Goal: Task Accomplishment & Management: Manage account settings

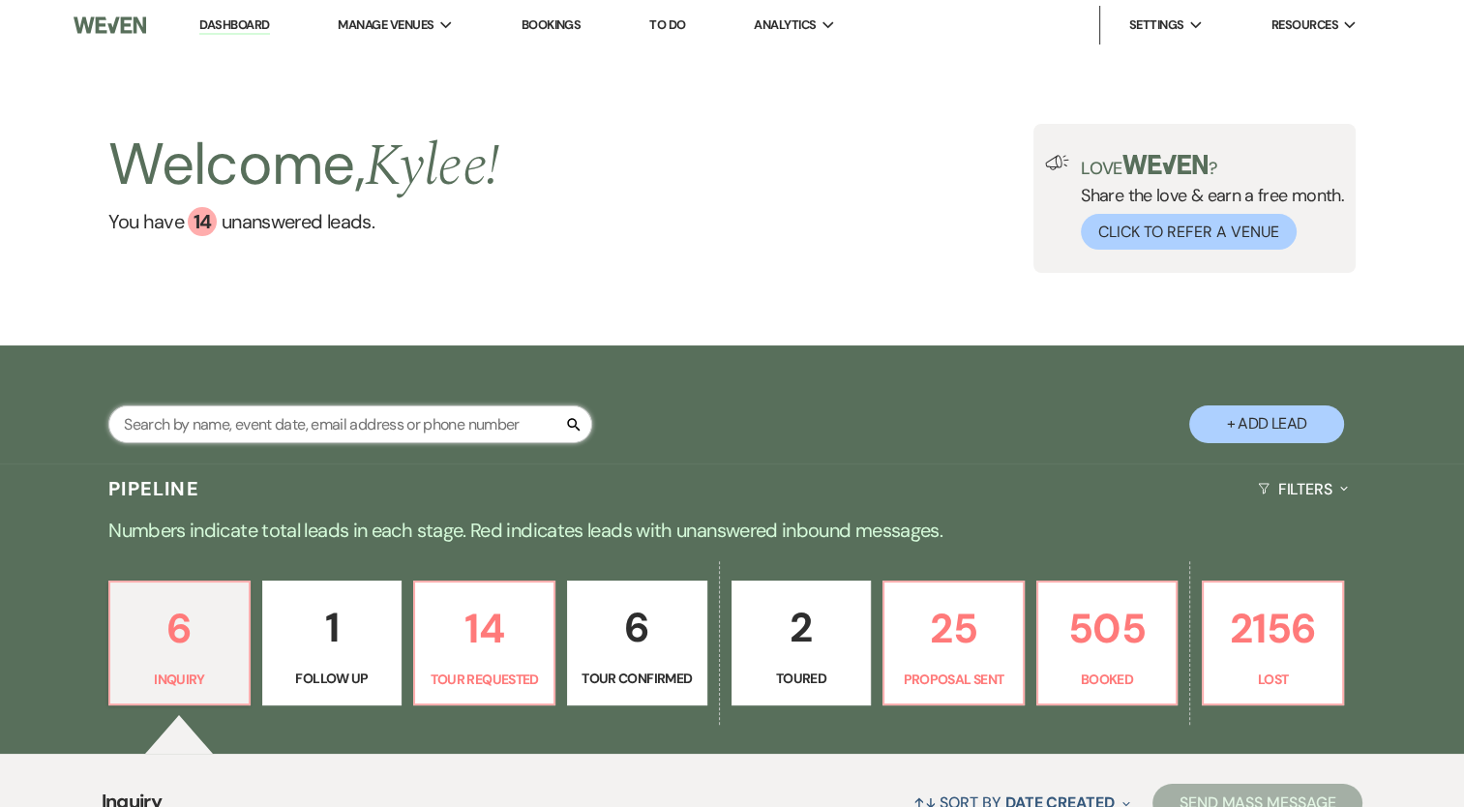
click at [239, 427] on input "text" at bounding box center [350, 424] width 484 height 38
type input "[PERSON_NAME]"
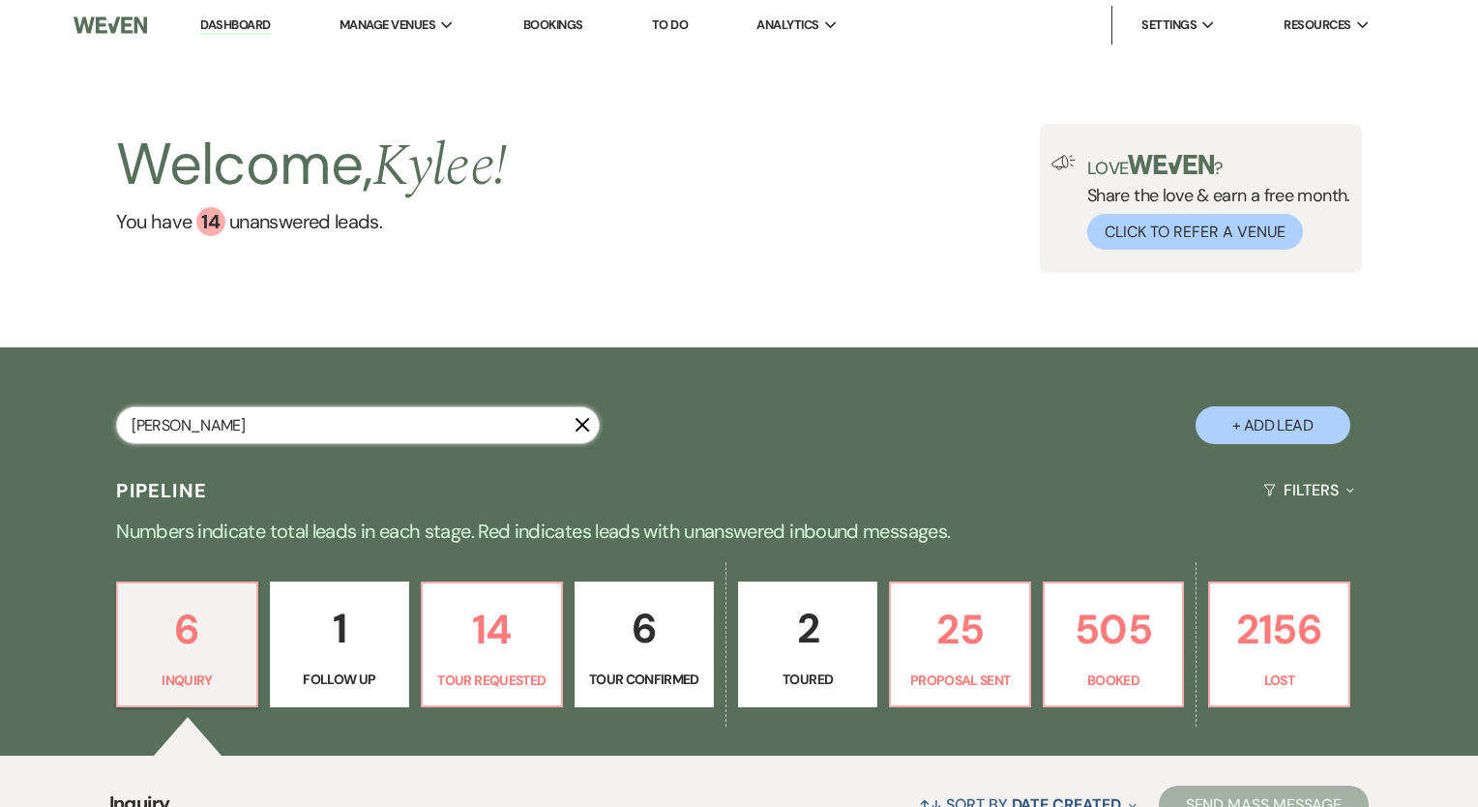
select select "4"
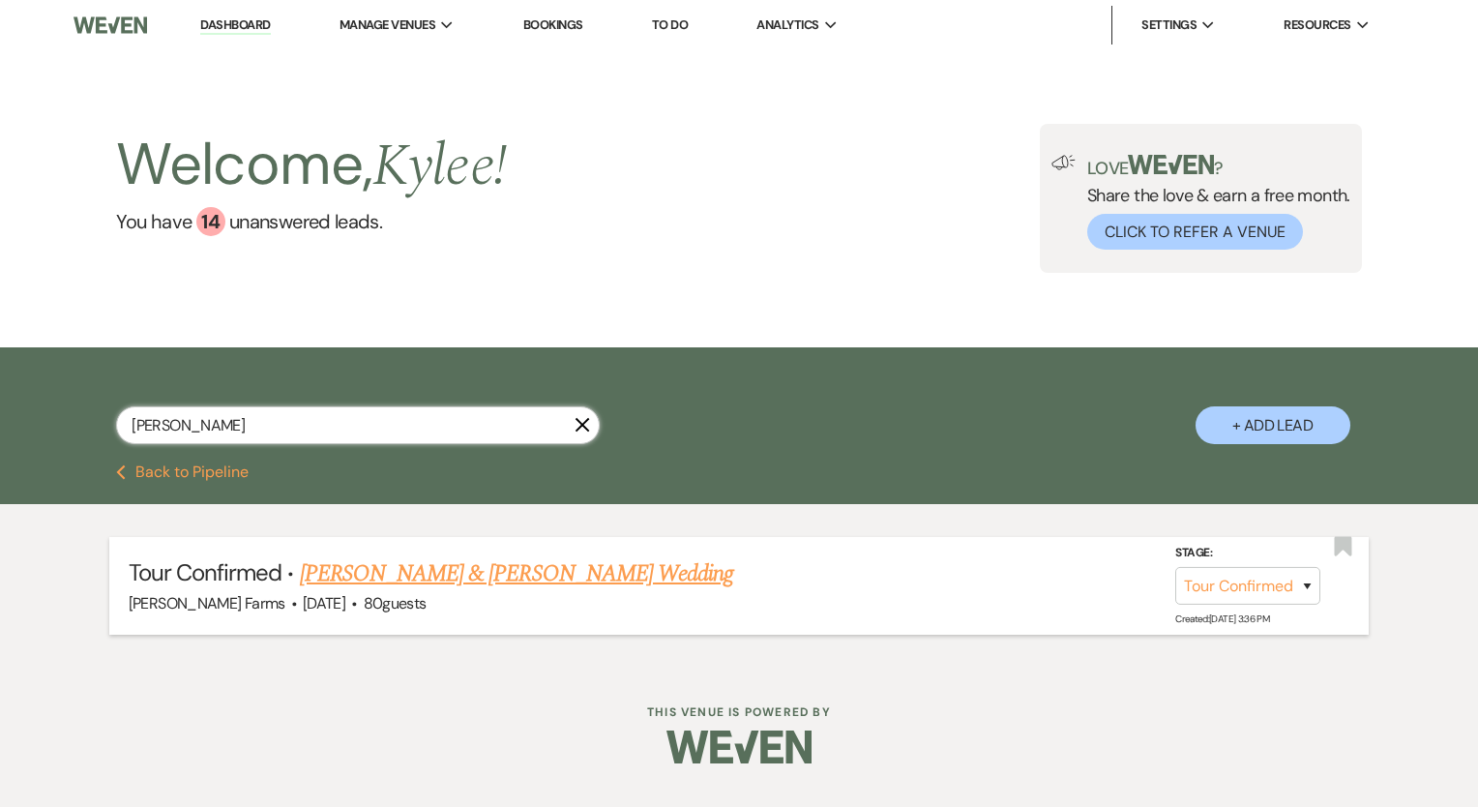
type input "[PERSON_NAME]"
click at [526, 579] on link "[PERSON_NAME] & [PERSON_NAME] Wedding" at bounding box center [516, 573] width 433 height 35
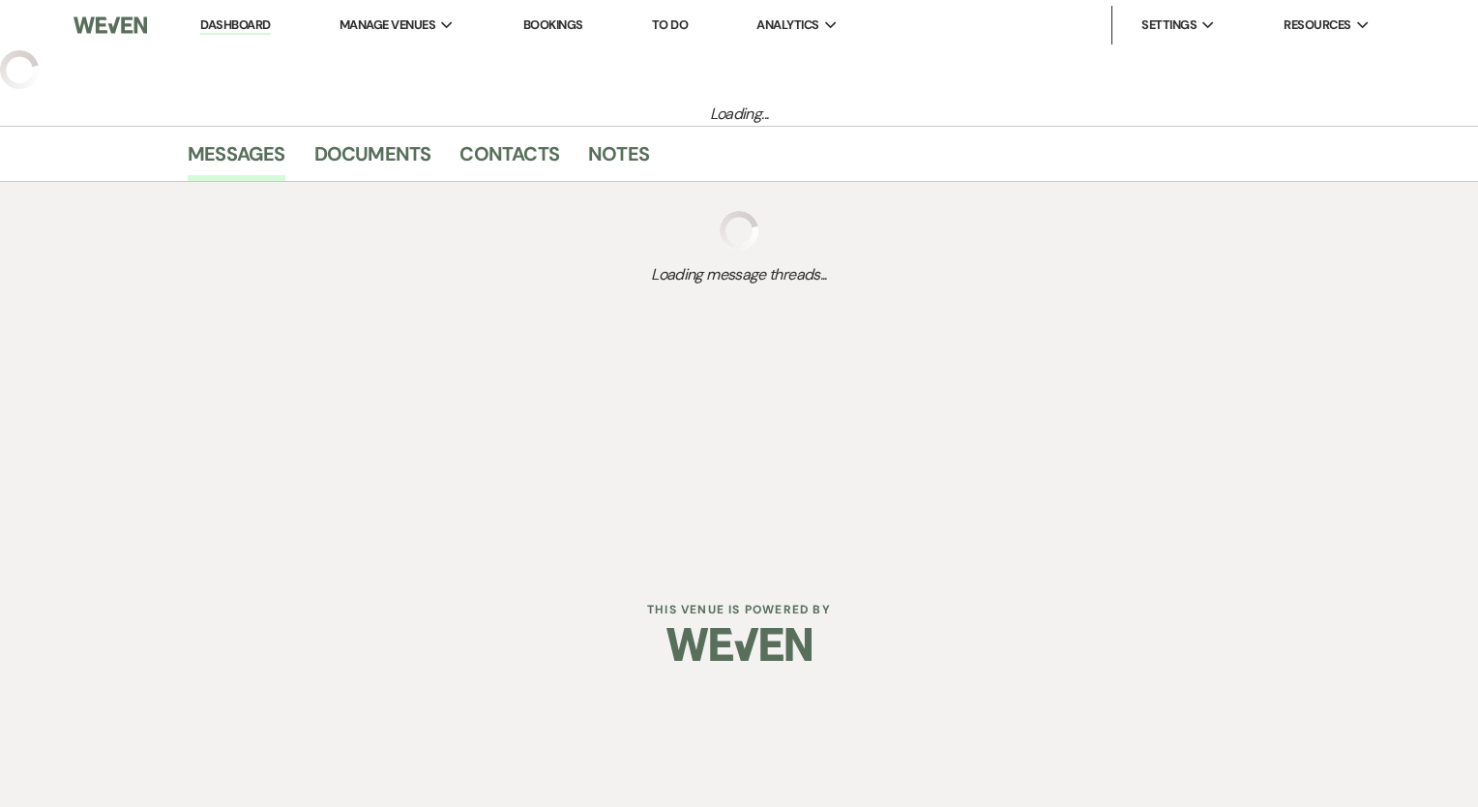
select select "4"
select select "5"
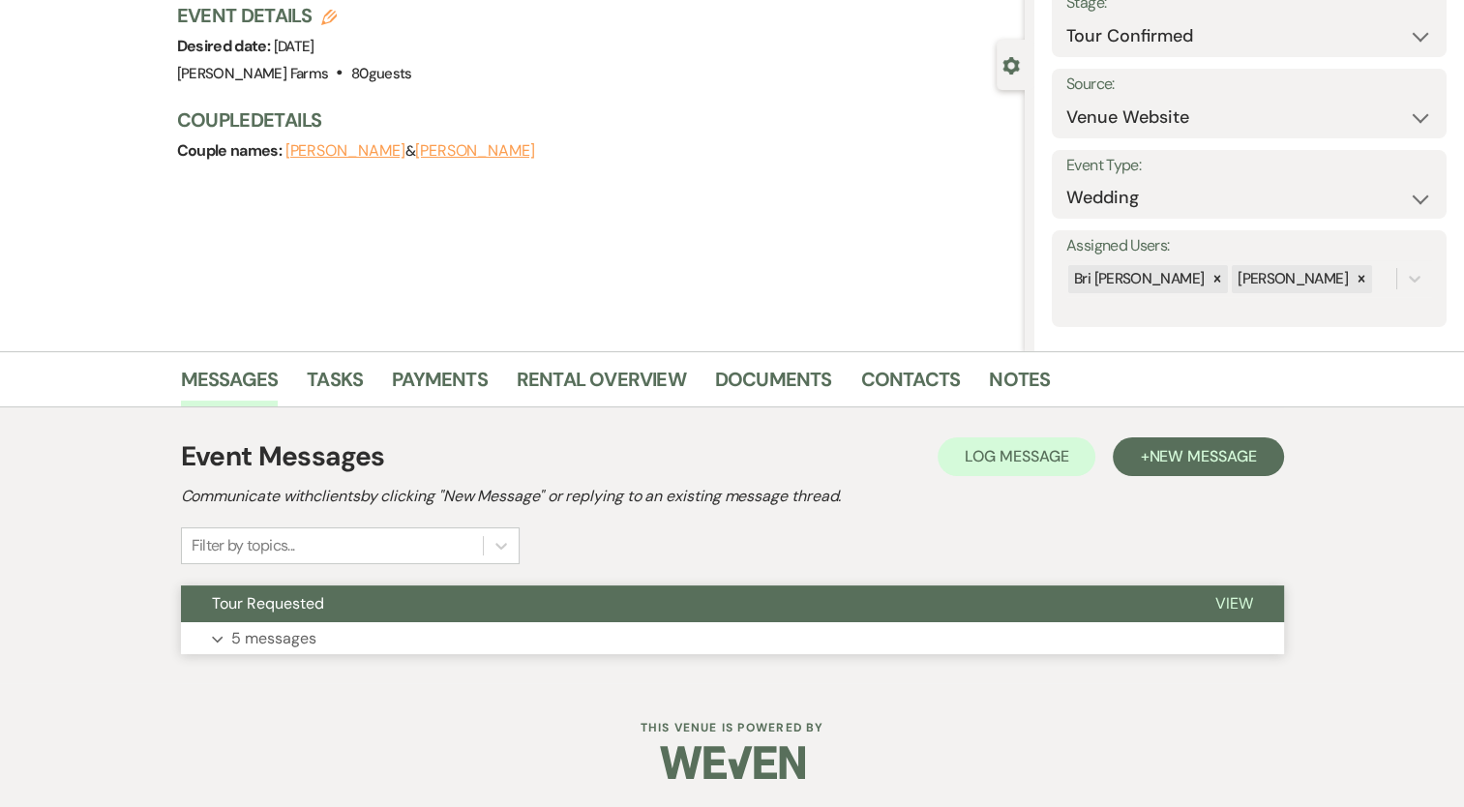
click at [320, 638] on button "Expand 5 messages" at bounding box center [732, 638] width 1103 height 33
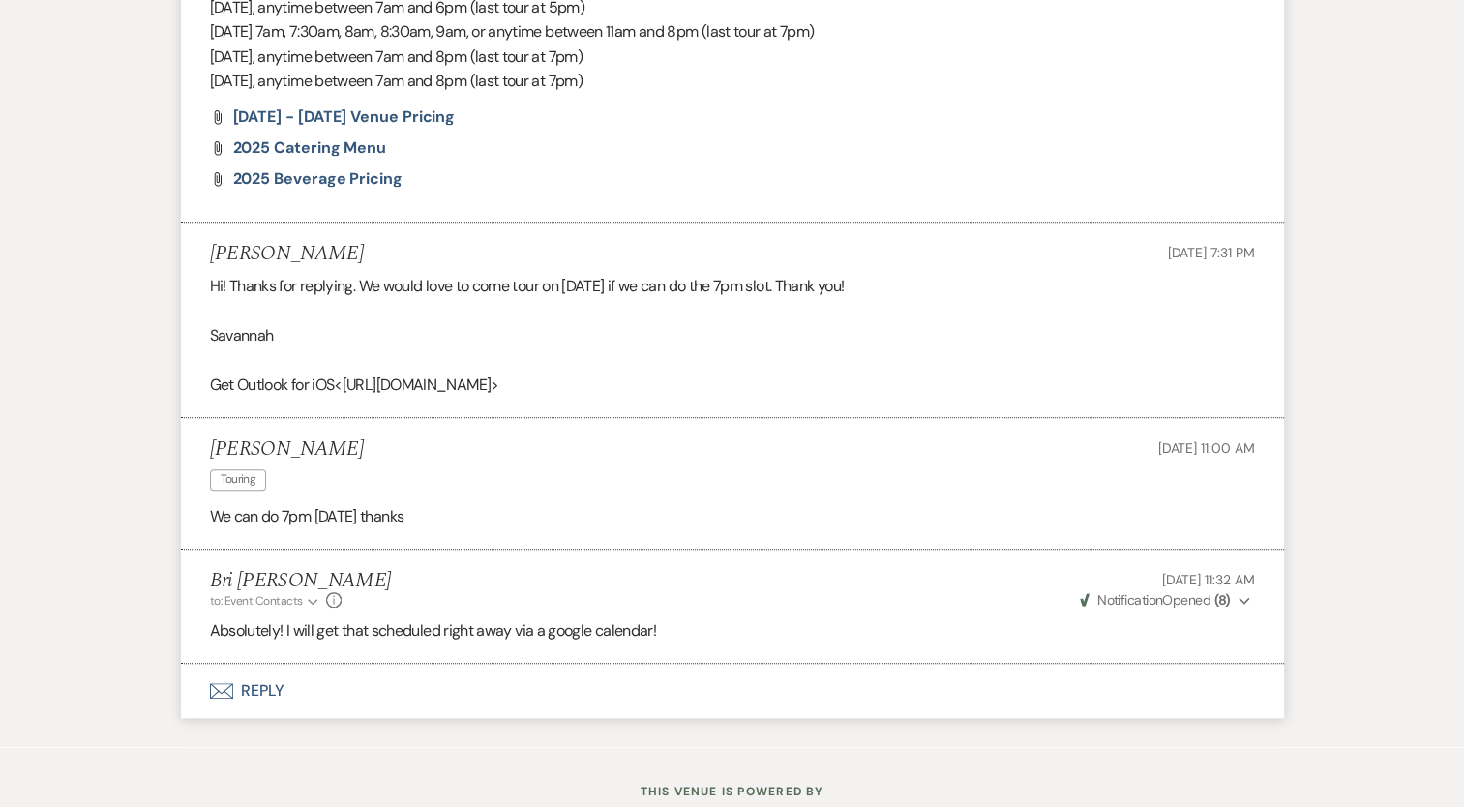
scroll to position [1880, 0]
